Goal: Information Seeking & Learning: Learn about a topic

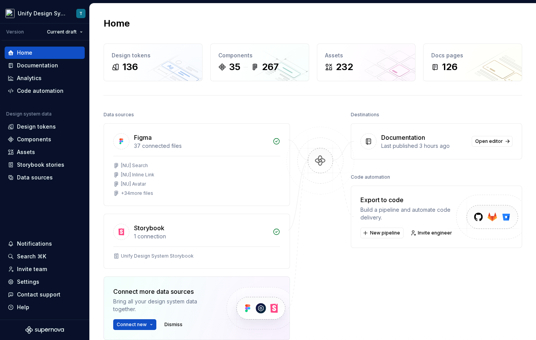
click at [145, 101] on div "Home Design tokens 136 Components 35 267 Assets 232 Docs pages 126 Data sources…" at bounding box center [313, 213] width 446 height 420
click at [178, 97] on div "Home Design tokens 136 Components 35 267 Assets 232 Docs pages 126 Data sources…" at bounding box center [313, 213] width 446 height 420
click at [173, 92] on div "Home Design tokens 136 Components 35 267 Assets 232 Docs pages 126 Data sources…" at bounding box center [313, 213] width 446 height 420
click at [103, 89] on div "Home Design tokens 136 Components 35 267 Assets 232 Docs pages 126 Data sources…" at bounding box center [313, 213] width 446 height 420
click at [45, 69] on div "Documentation" at bounding box center [37, 66] width 41 height 8
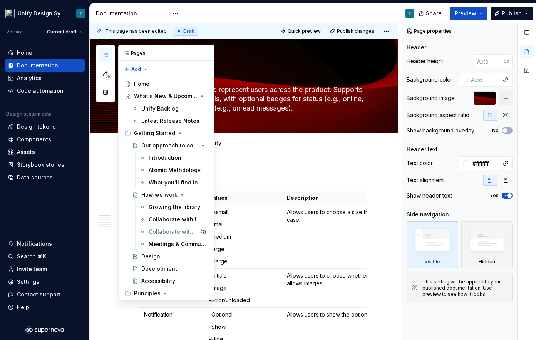
click at [108, 54] on icon "button" at bounding box center [105, 55] width 6 height 6
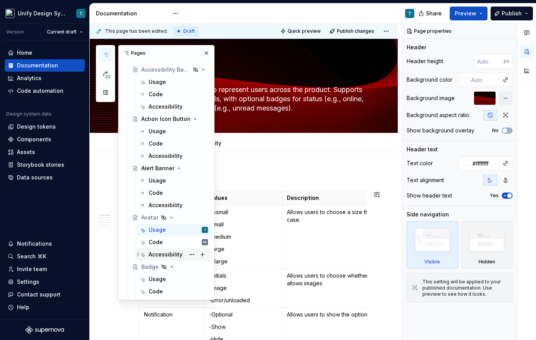
scroll to position [446, 0]
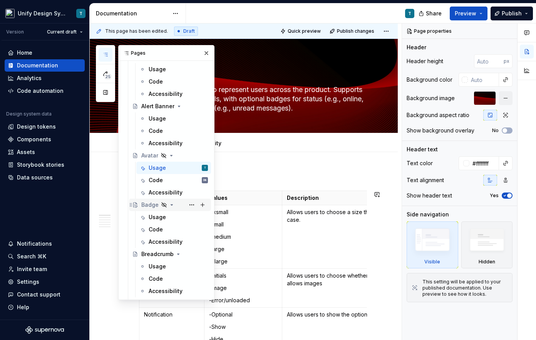
click at [151, 206] on div "Badge" at bounding box center [149, 205] width 17 height 8
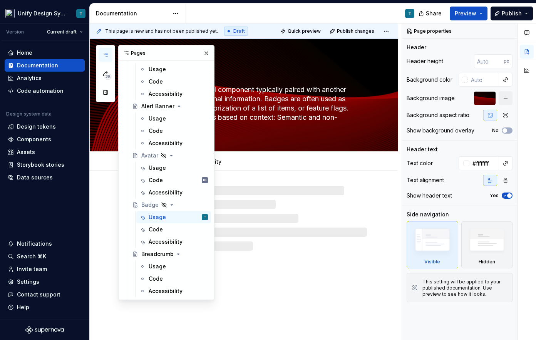
click at [233, 8] on div "T" at bounding box center [303, 13] width 235 height 20
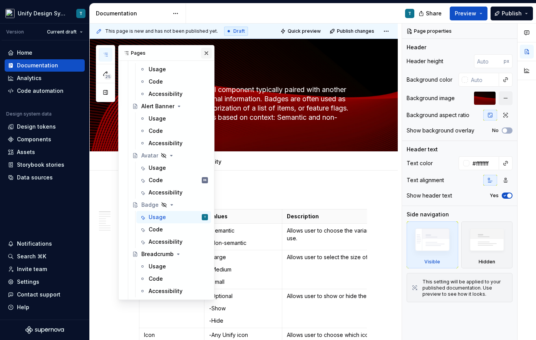
click at [204, 52] on button "button" at bounding box center [206, 53] width 11 height 11
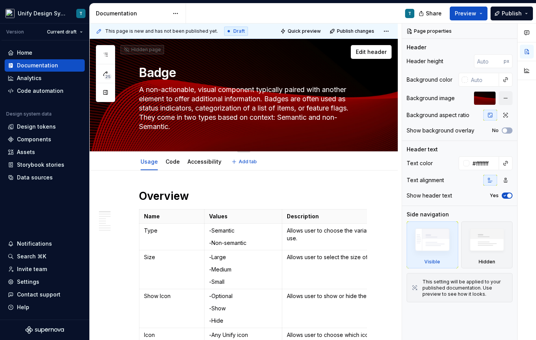
click at [175, 126] on textarea "A non-actionable, visual component typically paired with another element to off…" at bounding box center [251, 108] width 228 height 49
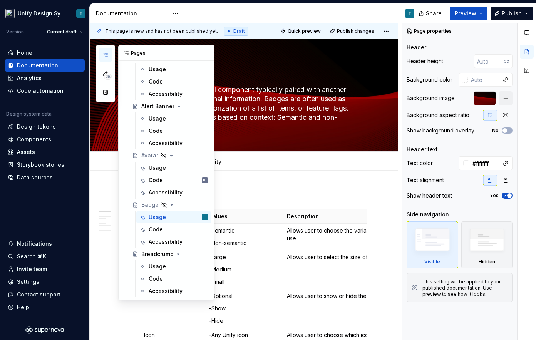
click at [102, 55] on icon "button" at bounding box center [105, 55] width 6 height 6
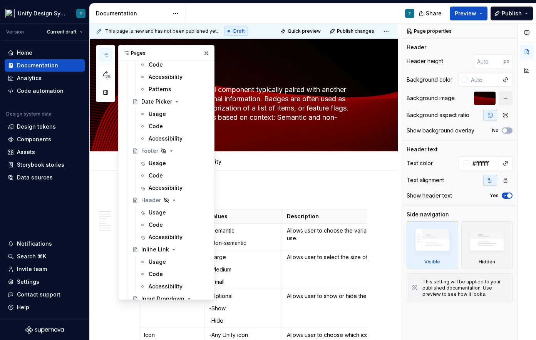
scroll to position [866, 0]
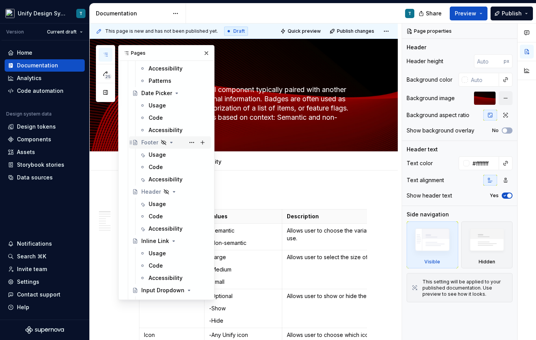
click at [149, 145] on div "Footer" at bounding box center [149, 143] width 17 height 8
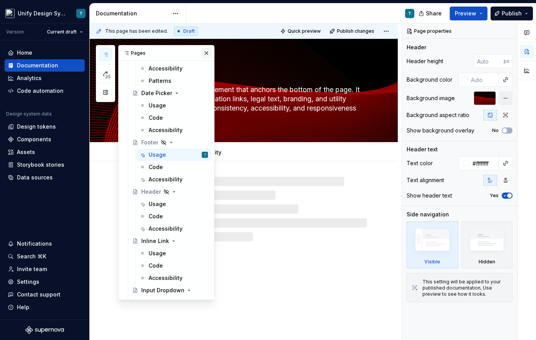
click at [206, 54] on button "button" at bounding box center [206, 53] width 11 height 11
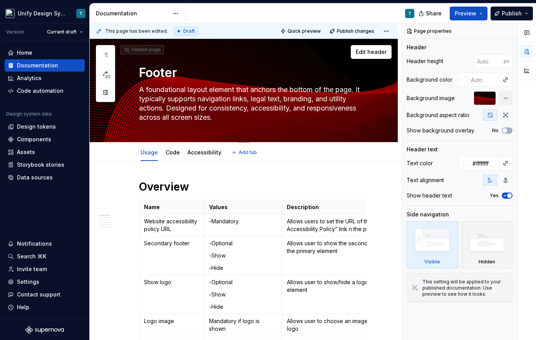
click at [226, 121] on textarea "A foundational layout element that anchors the bottom of the page. It typically…" at bounding box center [251, 104] width 228 height 40
click at [266, 152] on div "Usage Code Accessibility Add tab" at bounding box center [252, 152] width 237 height 17
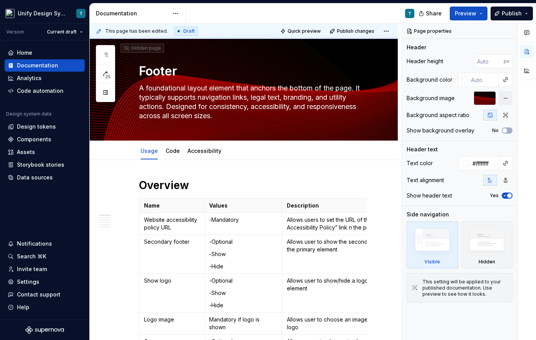
type textarea "*"
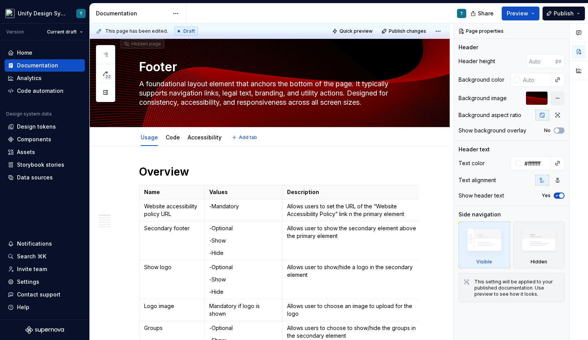
type textarea "*"
